Goal: Transaction & Acquisition: Purchase product/service

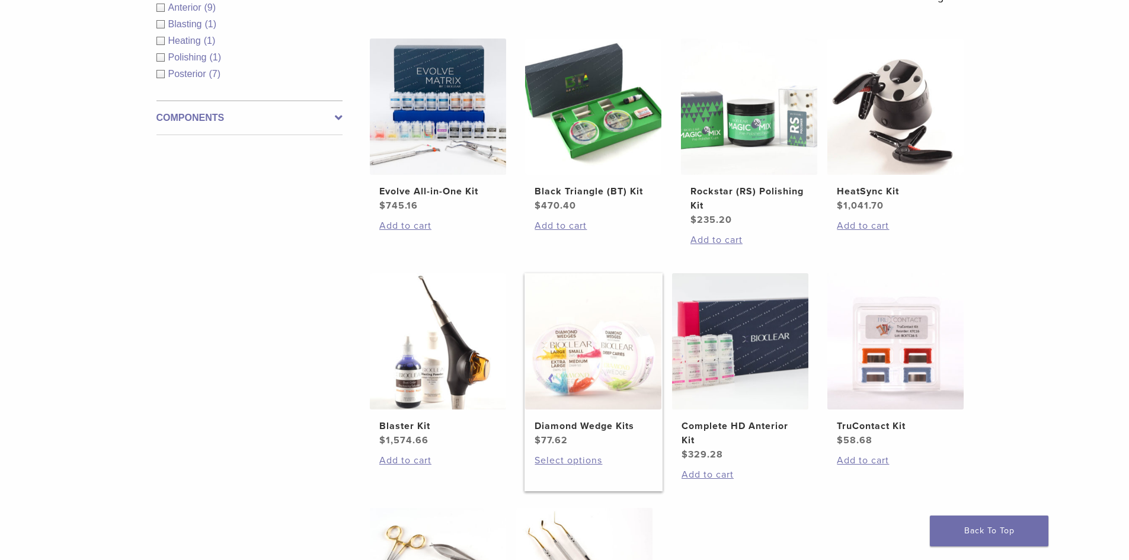
scroll to position [237, 0]
click at [427, 150] on img at bounding box center [438, 107] width 136 height 136
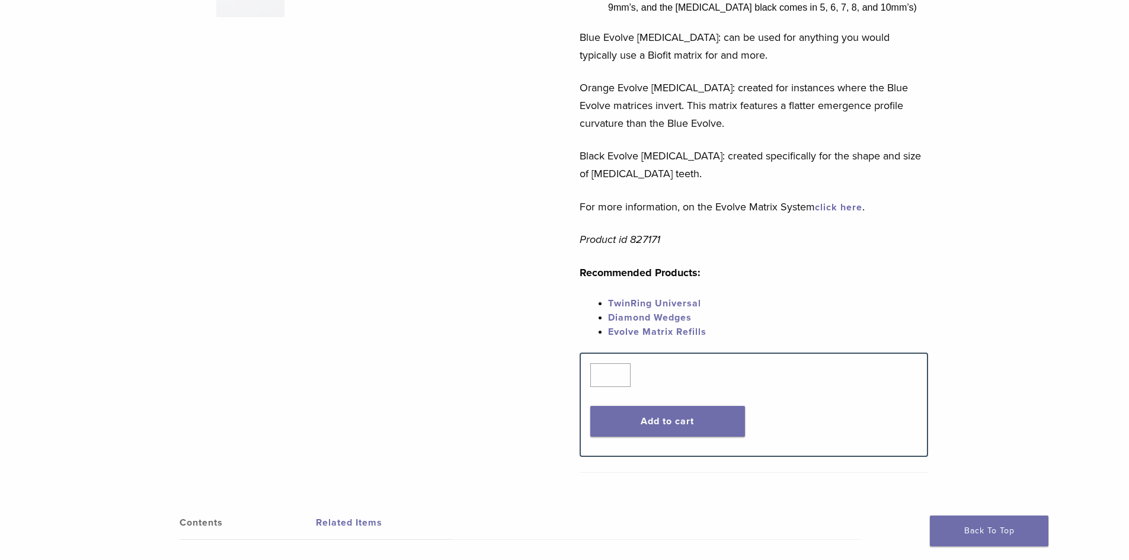
scroll to position [474, 0]
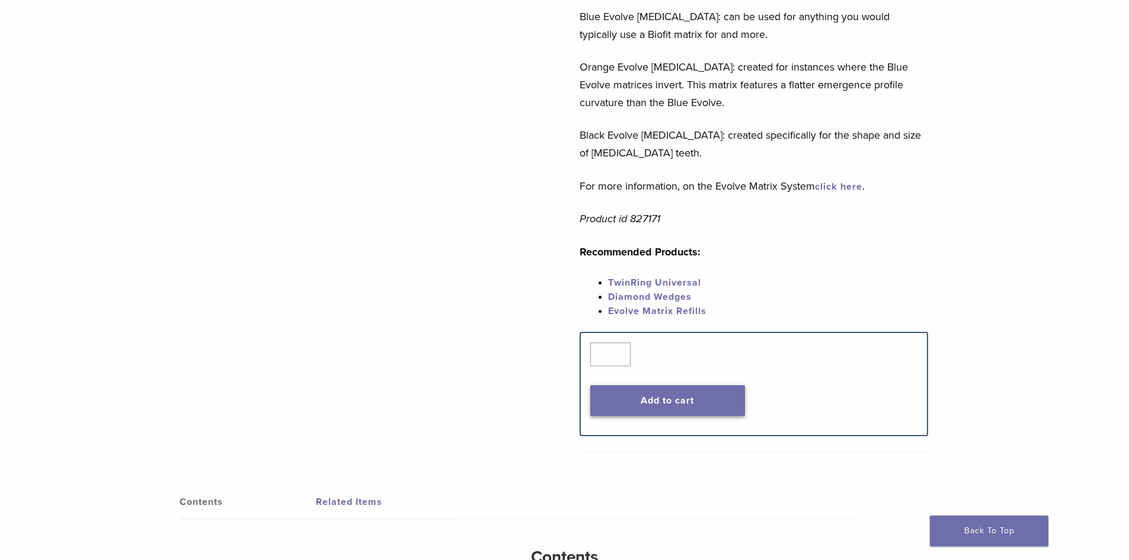
click at [683, 406] on button "Add to cart" at bounding box center [667, 400] width 155 height 31
